Goal: Task Accomplishment & Management: Manage account settings

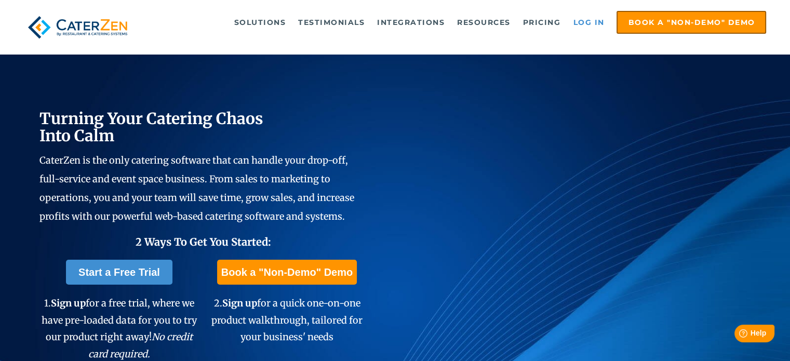
click at [584, 21] on link "Log in" at bounding box center [589, 22] width 42 height 21
click at [249, 191] on span "CaterZen is the only catering software that can handle your drop-off, full-serv…" at bounding box center [196, 188] width 315 height 68
click at [588, 21] on link "Log in" at bounding box center [589, 22] width 42 height 21
click at [583, 23] on link "Log in" at bounding box center [589, 22] width 42 height 21
